Goal: Find specific page/section: Find specific page/section

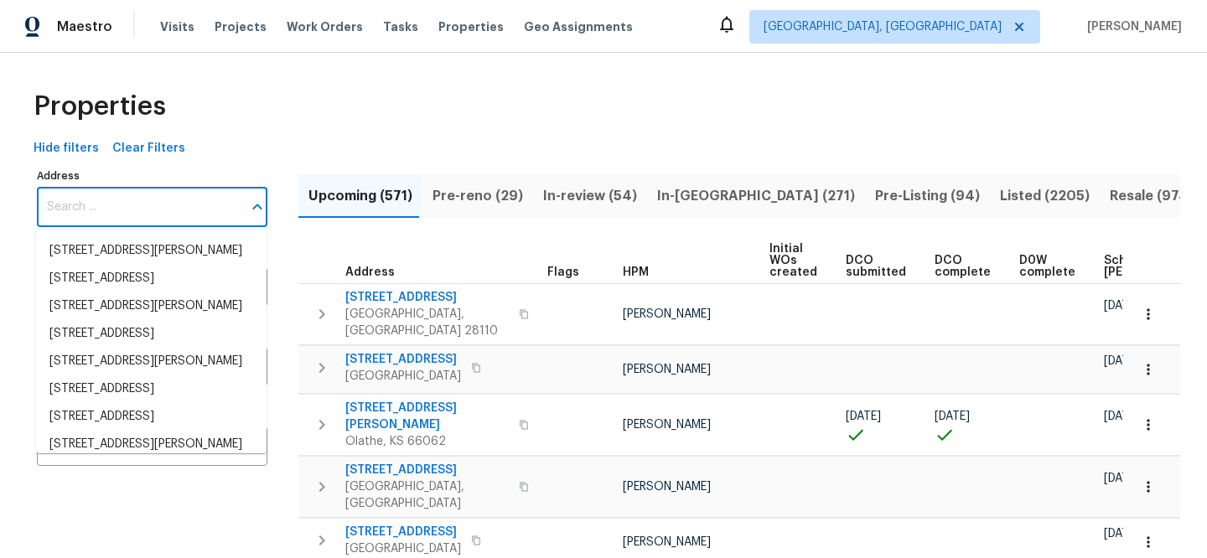
click at [211, 200] on input "Address" at bounding box center [139, 207] width 205 height 39
paste input "[PHONE_NUMBER]"
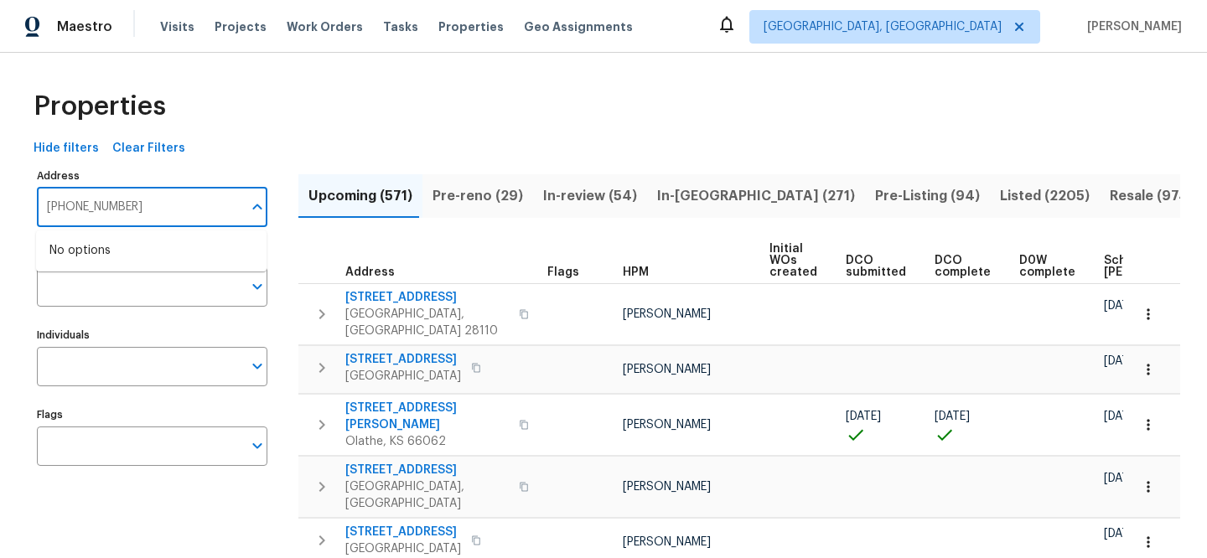
click at [162, 211] on input "(424) 382-2127" at bounding box center [139, 207] width 205 height 39
click at [161, 210] on input "(424) 382-2127" at bounding box center [139, 207] width 205 height 39
paste input "2897 Chuckwagon Rd"
type input "2897 Chuckwagon Rd"
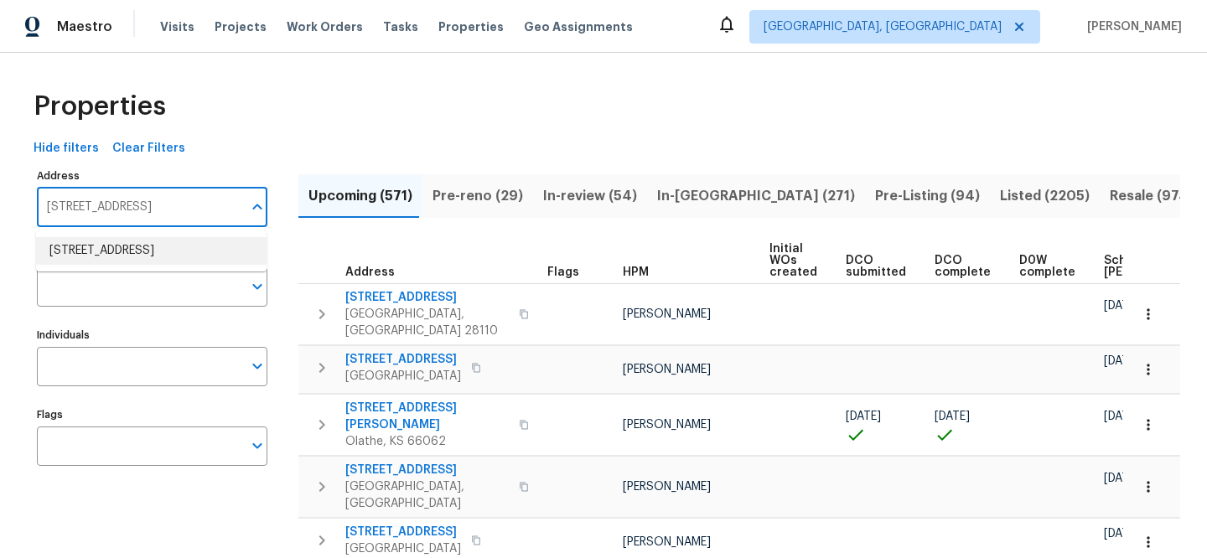
click at [144, 265] on li "2897 Chuckwagon Rd Palmdale CA 93550" at bounding box center [151, 251] width 230 height 28
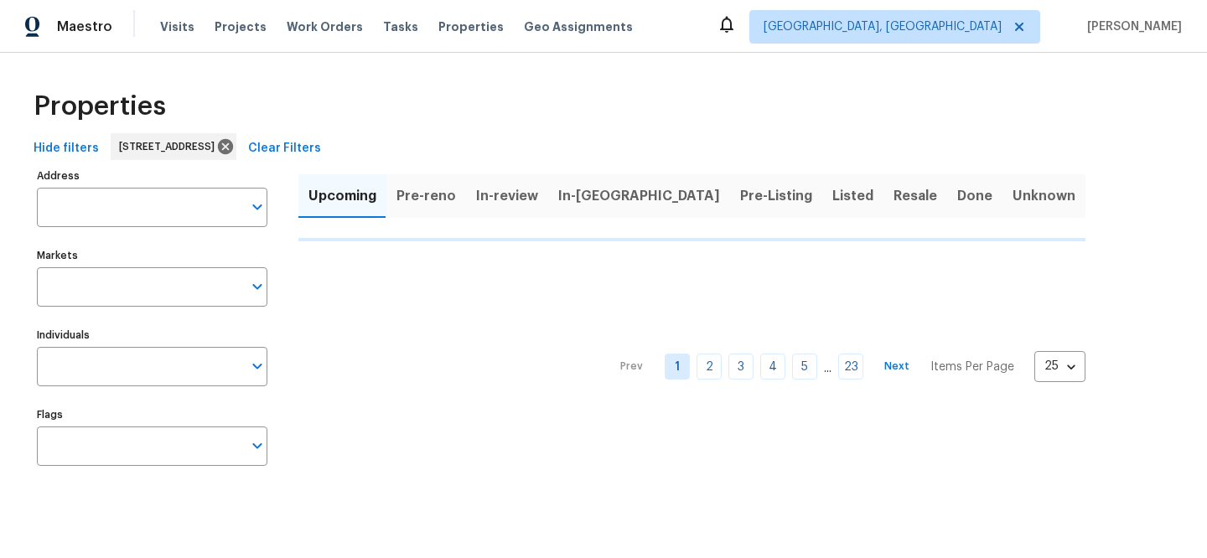
type input "2897 Chuckwagon Rd Palmdale CA 93550"
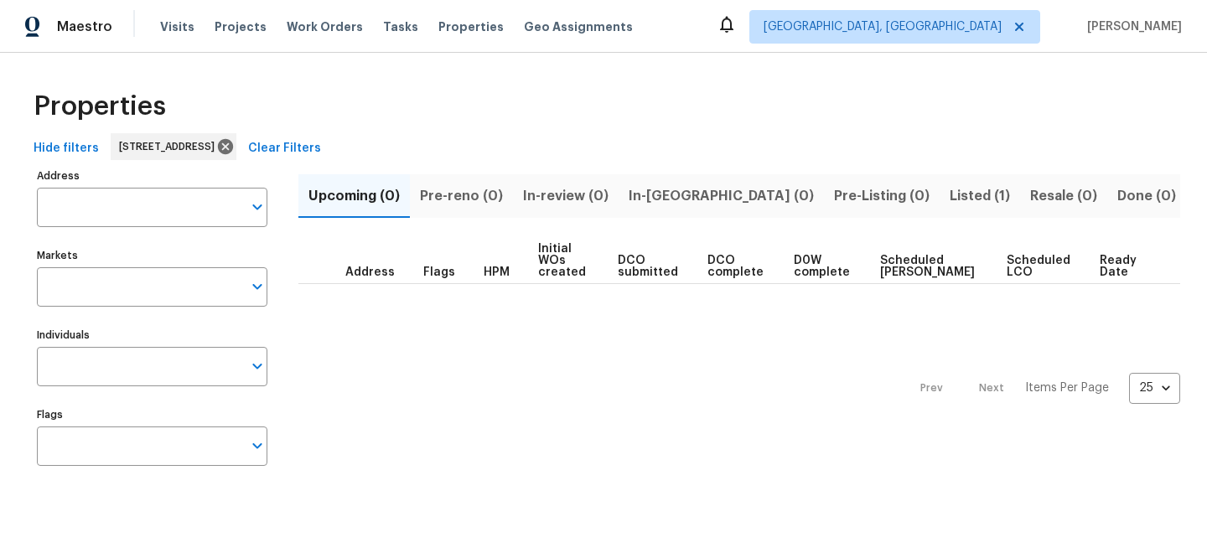
type input "2897 Chuckwagon Rd Palmdale CA 93550"
click at [949, 194] on span "Listed (1)" at bounding box center [979, 195] width 60 height 23
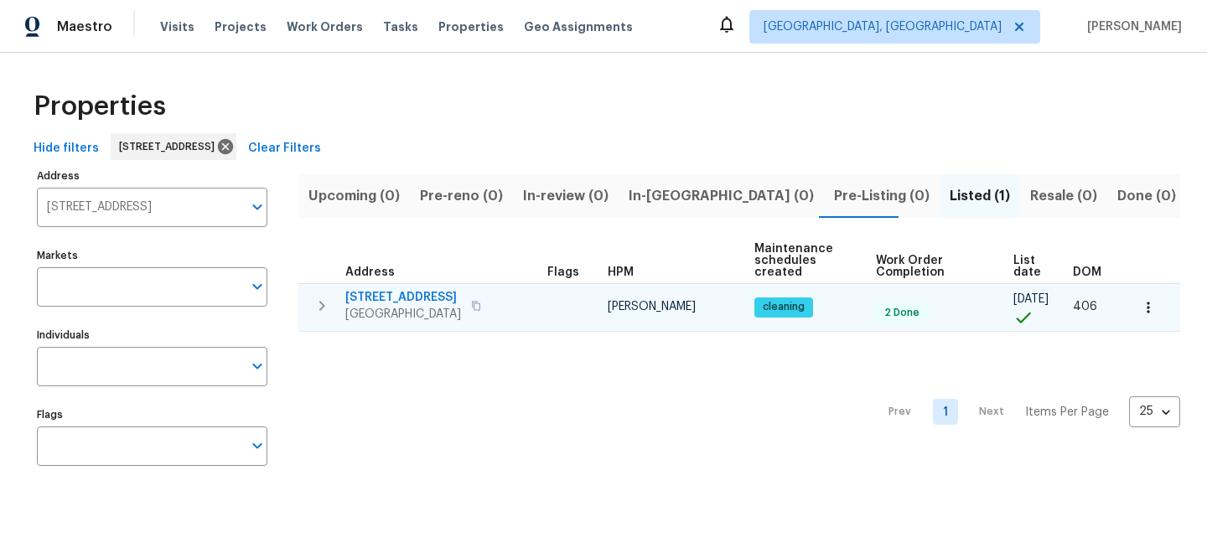
click at [458, 296] on span "2897 Chuckwagon Rd" at bounding box center [403, 297] width 116 height 17
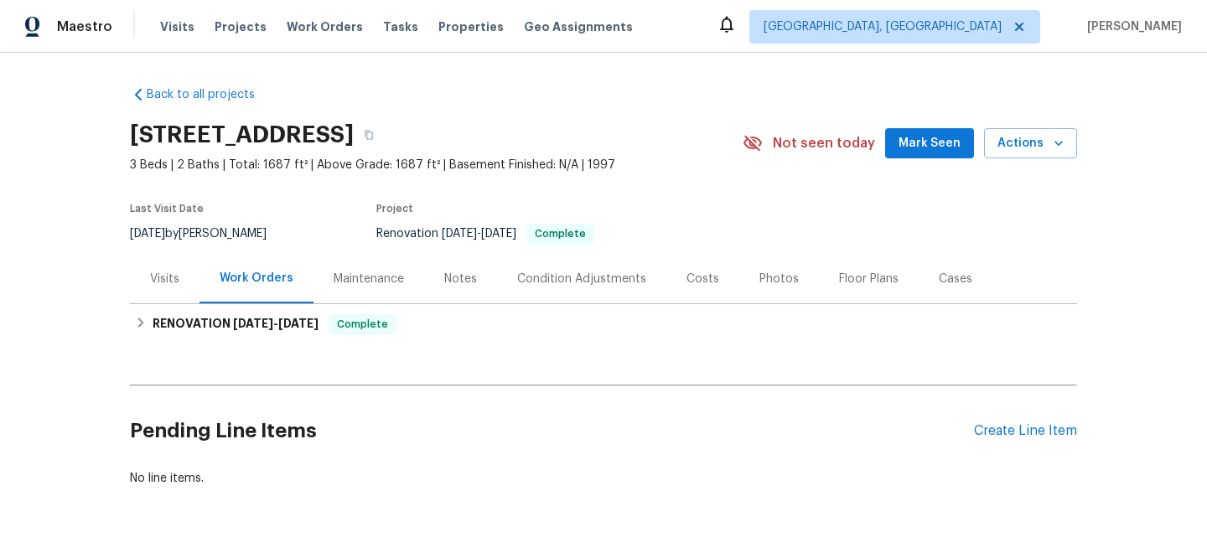
click at [149, 292] on div "Visits" at bounding box center [165, 278] width 70 height 49
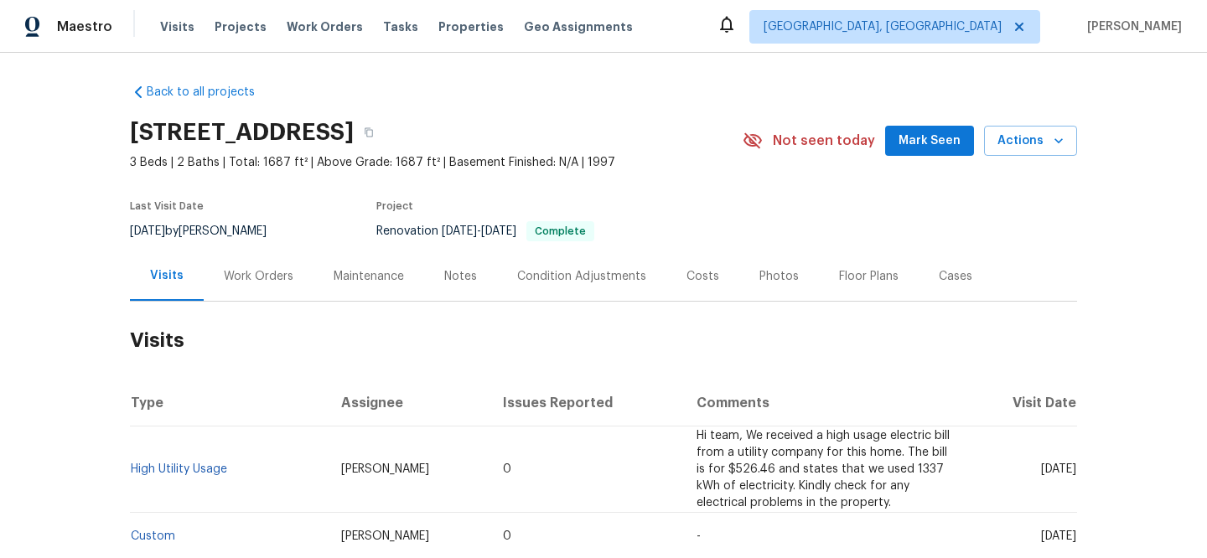
scroll to position [3, 0]
